Goal: Task Accomplishment & Management: Manage account settings

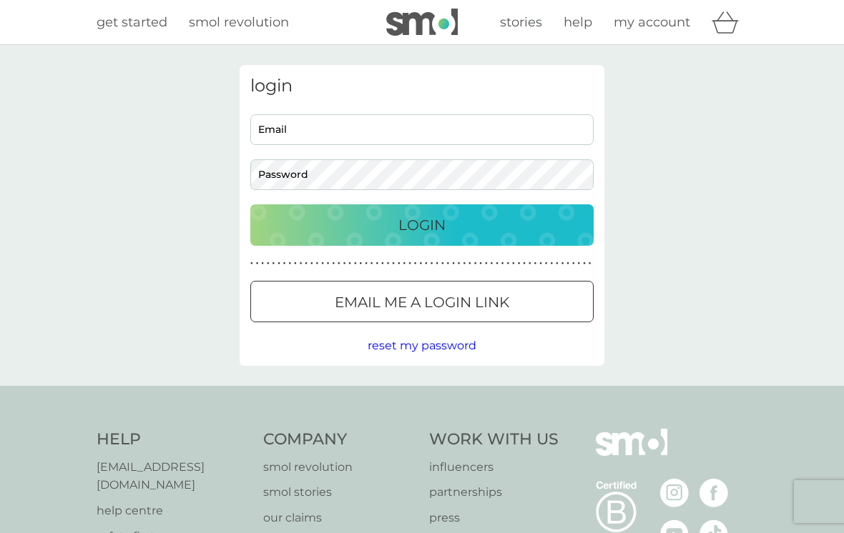
click at [546, 129] on input "Email" at bounding box center [421, 129] width 343 height 31
click at [325, 133] on input "wilsonllyns@aol.com" at bounding box center [421, 129] width 343 height 31
type input "wilsonllyns@aol.com"
click at [360, 228] on div "Login" at bounding box center [422, 225] width 315 height 23
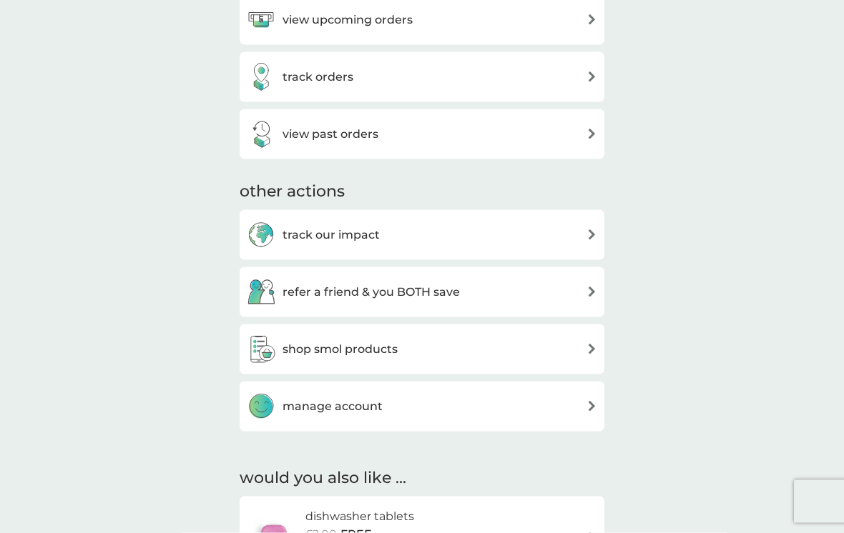
scroll to position [576, 0]
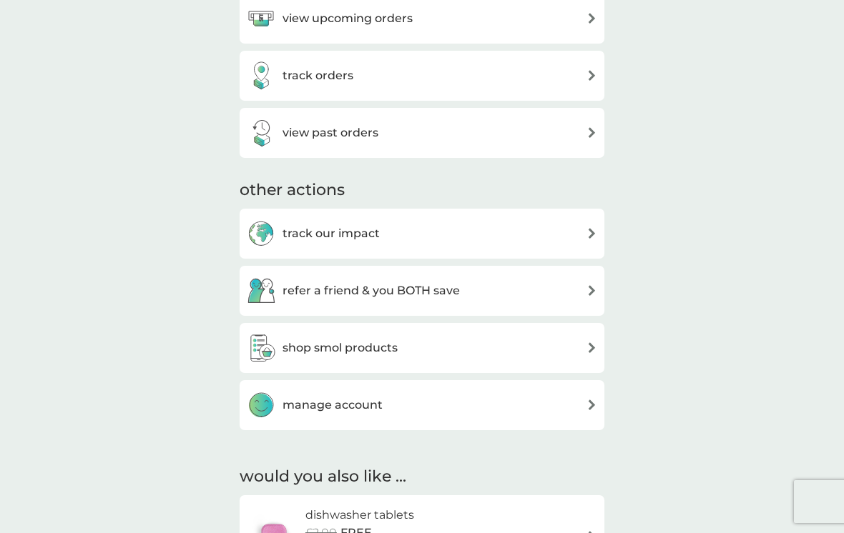
click at [285, 391] on div "manage account" at bounding box center [315, 405] width 136 height 29
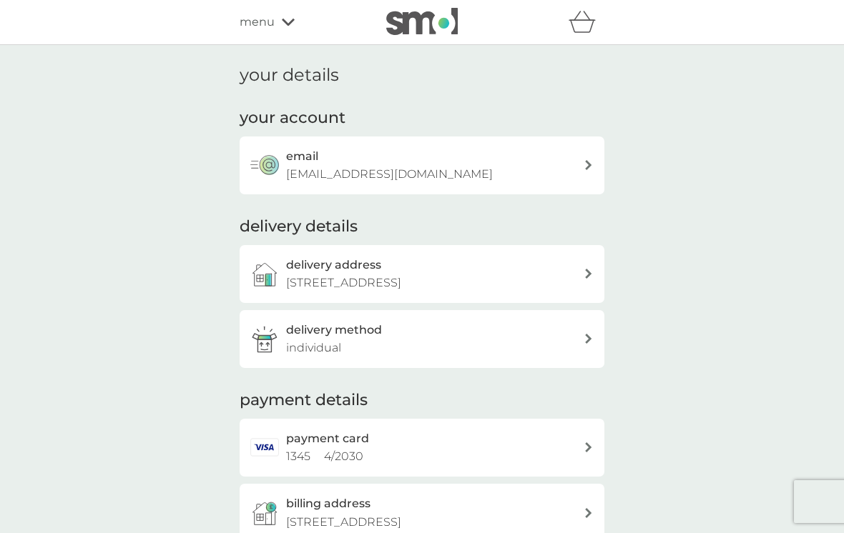
click at [291, 440] on h2 "payment card" at bounding box center [327, 439] width 83 height 19
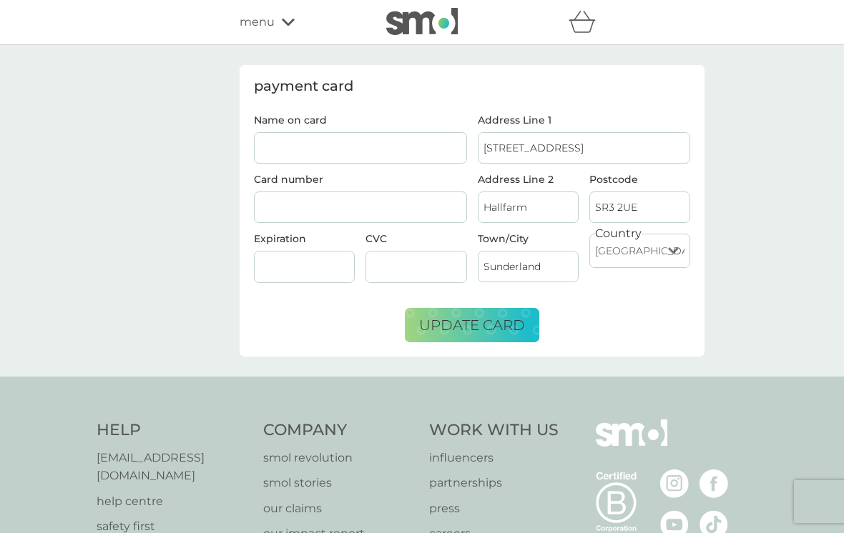
click at [280, 150] on input "Name on card" at bounding box center [360, 147] width 213 height 31
type input "L Wilson"
click at [268, 214] on div at bounding box center [360, 208] width 213 height 32
click at [281, 217] on div at bounding box center [360, 208] width 213 height 32
click at [283, 258] on div at bounding box center [304, 267] width 101 height 32
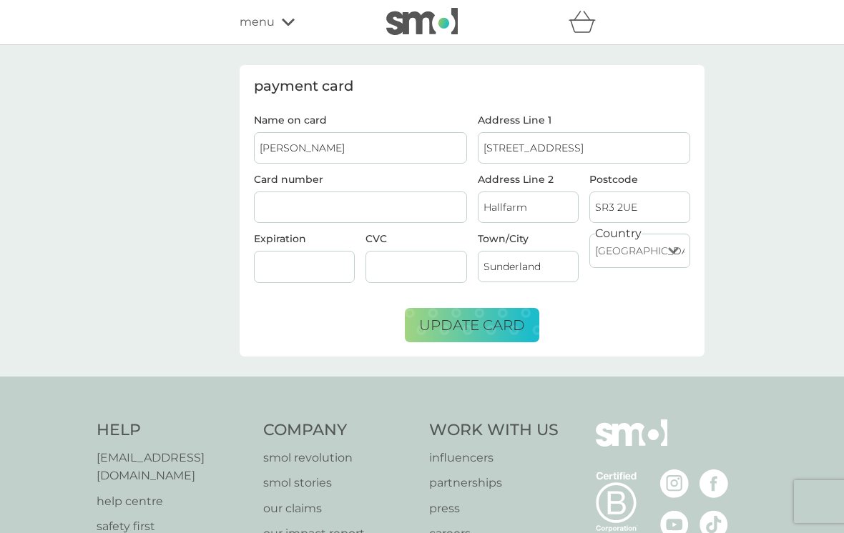
click at [288, 280] on div at bounding box center [304, 267] width 101 height 32
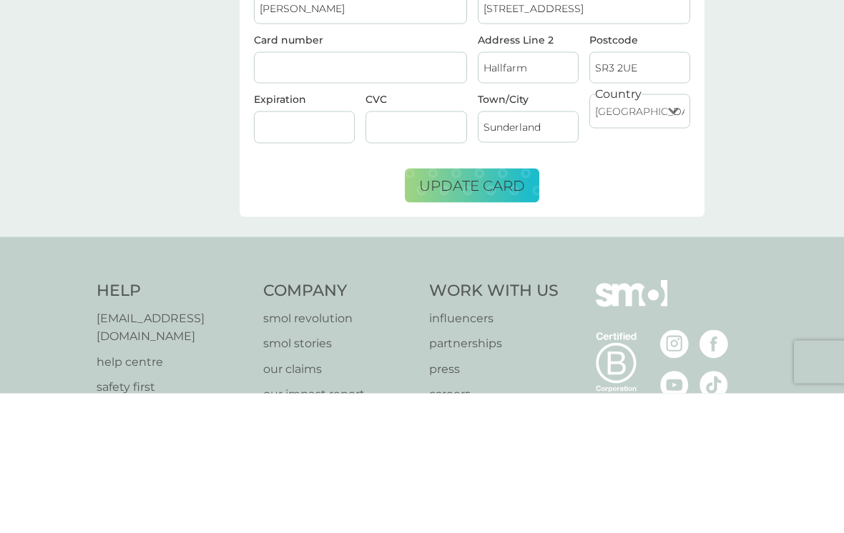
click at [403, 251] on div at bounding box center [415, 267] width 101 height 32
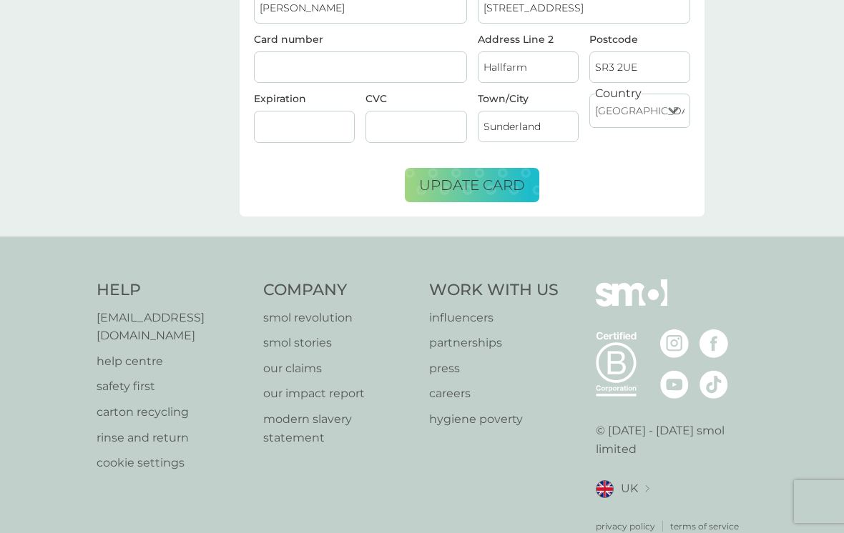
click at [370, 112] on div at bounding box center [415, 127] width 101 height 32
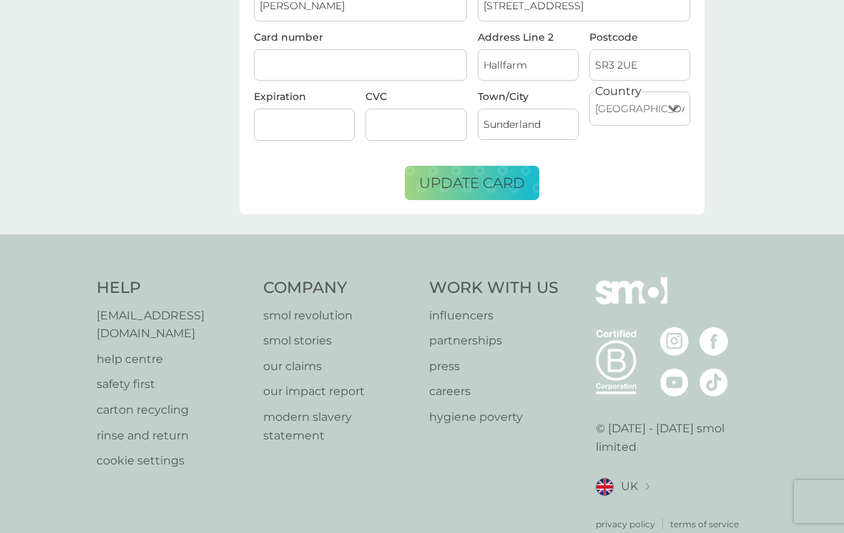
scroll to position [142, 0]
click at [448, 175] on span "update card" at bounding box center [472, 183] width 106 height 17
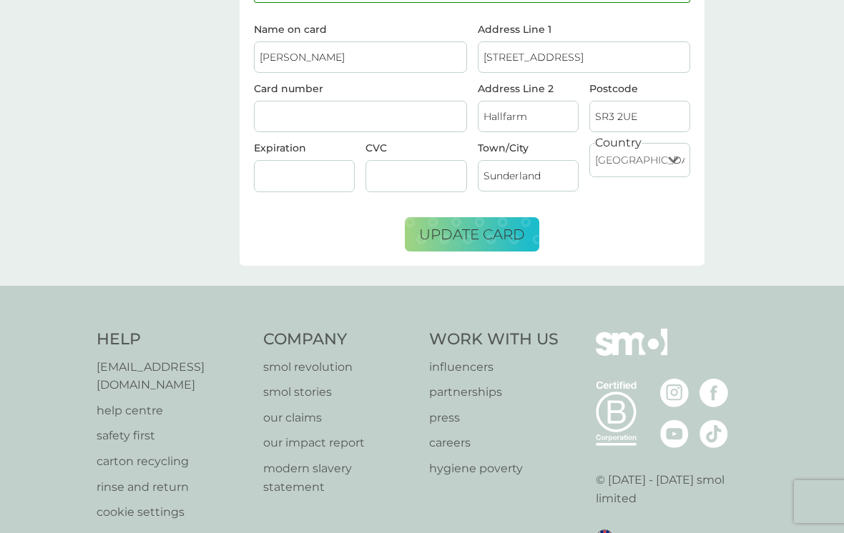
scroll to position [0, 0]
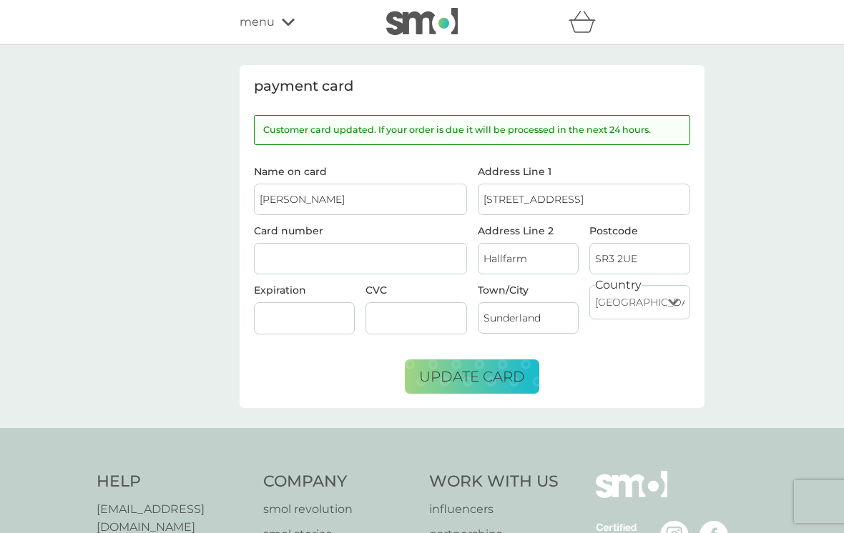
click at [232, 16] on div "refer a friend & you BOTH save smol impact smol shop your smol plans your upcom…" at bounding box center [422, 22] width 844 height 45
click at [264, 26] on span "menu" at bounding box center [257, 22] width 35 height 19
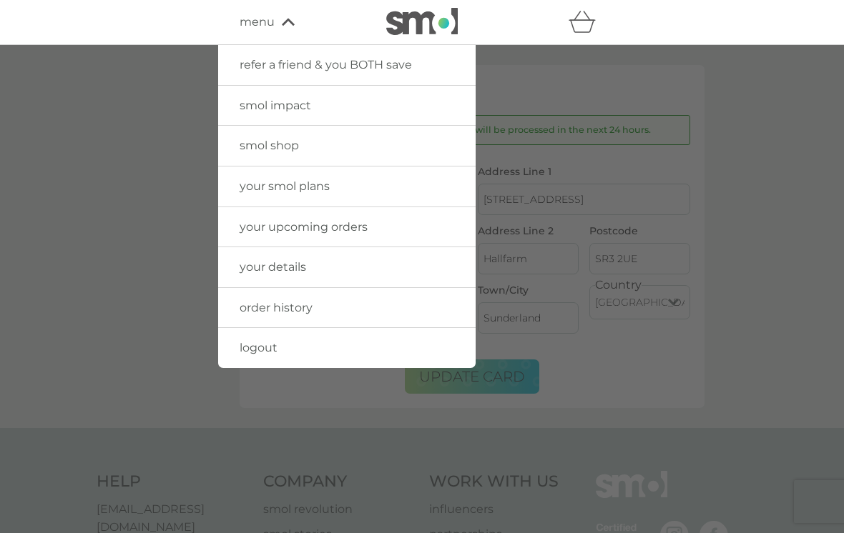
click at [255, 353] on span "logout" at bounding box center [259, 348] width 38 height 14
